Goal: Find specific page/section: Find specific page/section

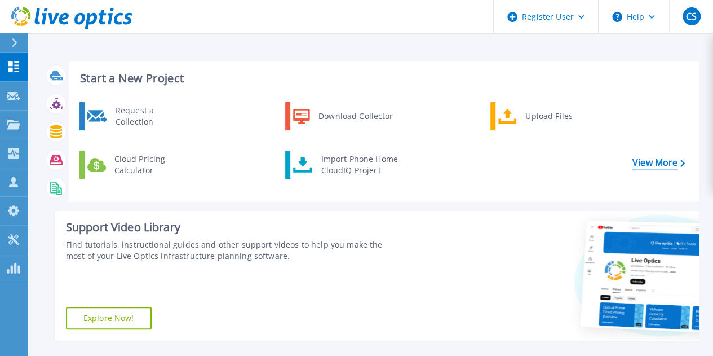
click at [655, 157] on link "View More" at bounding box center [658, 162] width 52 height 11
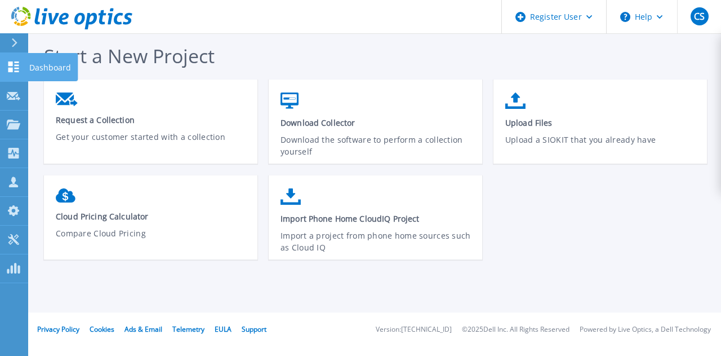
click at [11, 67] on icon at bounding box center [14, 66] width 14 height 11
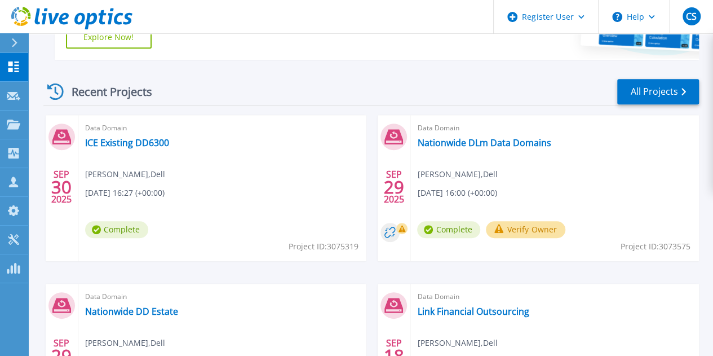
scroll to position [280, 0]
click at [655, 87] on link "All Projects" at bounding box center [658, 91] width 82 height 25
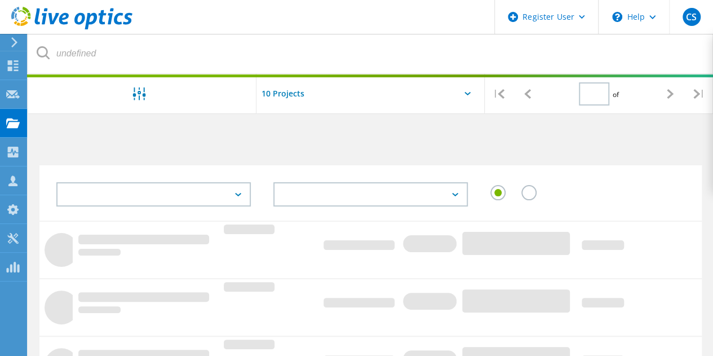
type input "1"
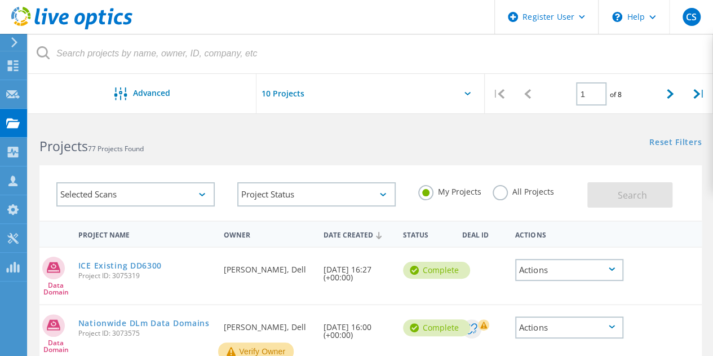
click at [499, 190] on label "All Projects" at bounding box center [522, 190] width 61 height 11
click at [0, 0] on input "All Projects" at bounding box center [0, 0] width 0 height 0
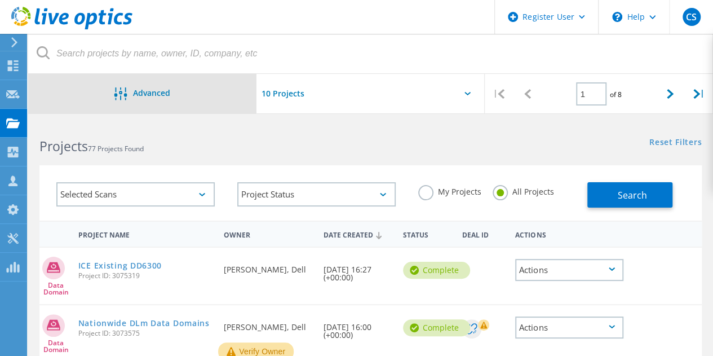
click at [140, 96] on span "Advanced" at bounding box center [151, 93] width 37 height 8
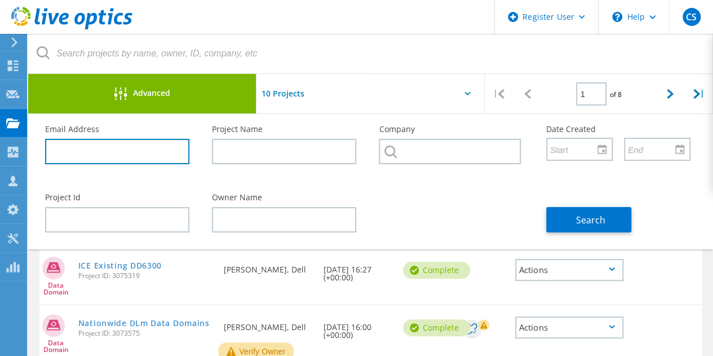
click at [166, 152] on input "text" at bounding box center [117, 151] width 144 height 25
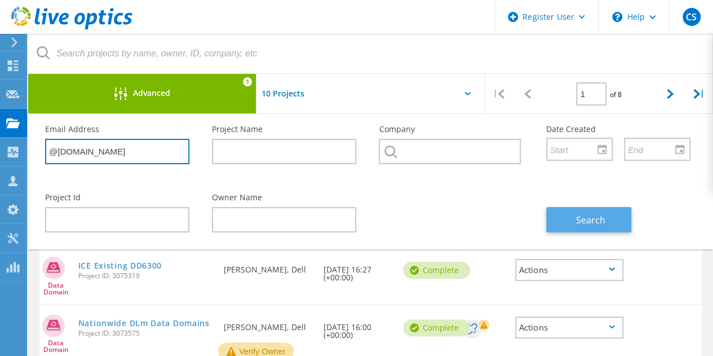
type input "@nhs.net"
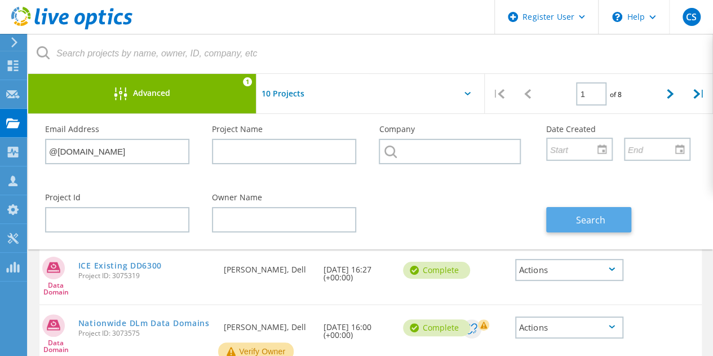
click at [579, 214] on span "Search" at bounding box center [590, 220] width 29 height 12
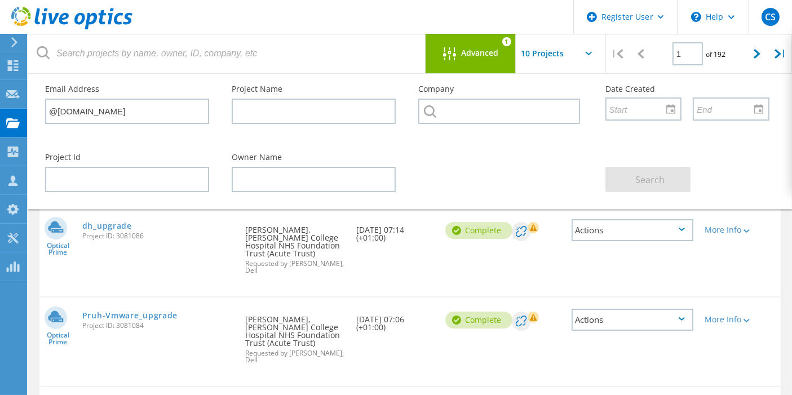
scroll to position [19, 0]
